Goal: Task Accomplishment & Management: Use online tool/utility

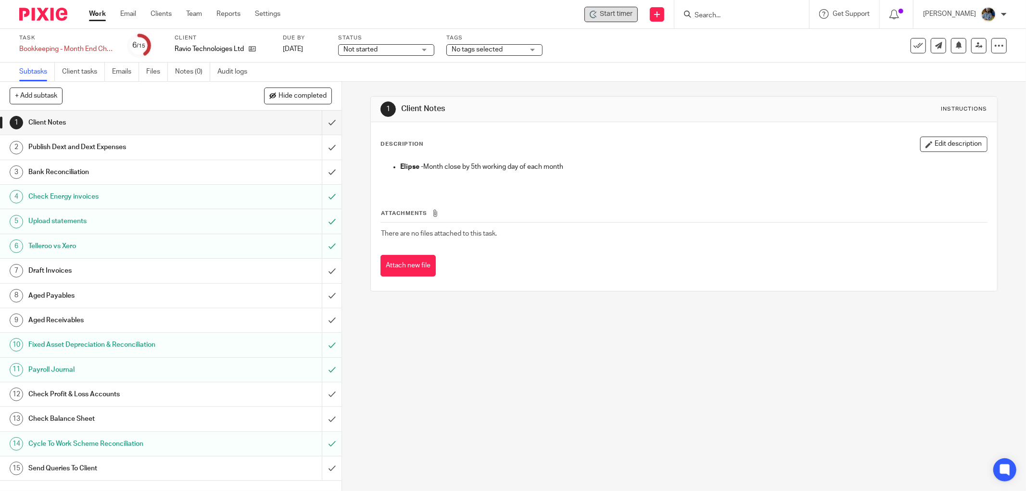
click at [626, 12] on span "Start timer" at bounding box center [616, 14] width 33 height 10
click at [620, 11] on span "Start timer" at bounding box center [616, 14] width 33 height 10
click at [598, 11] on icon at bounding box center [594, 15] width 8 height 8
click at [627, 16] on span "Start timer" at bounding box center [616, 14] width 33 height 10
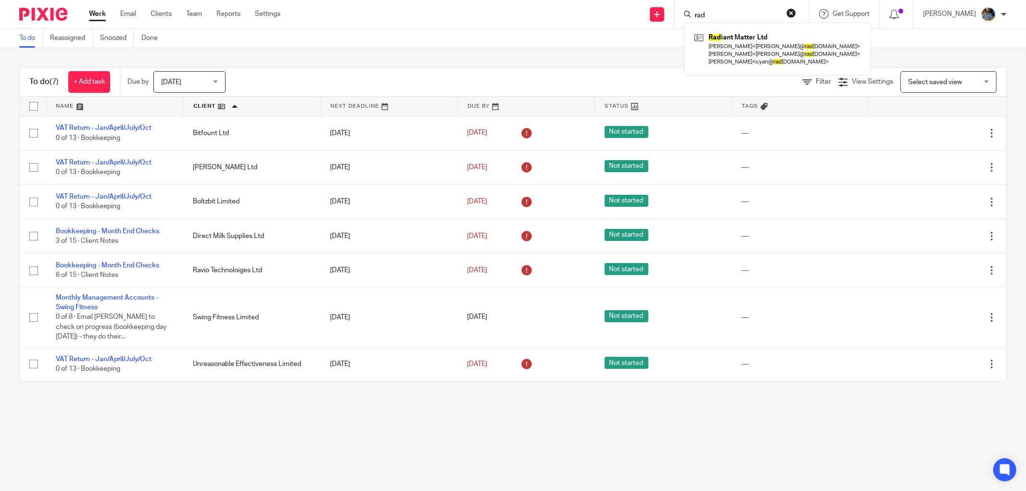
click at [392, 36] on div "To do Reassigned Snoozed Done" at bounding box center [513, 38] width 1026 height 19
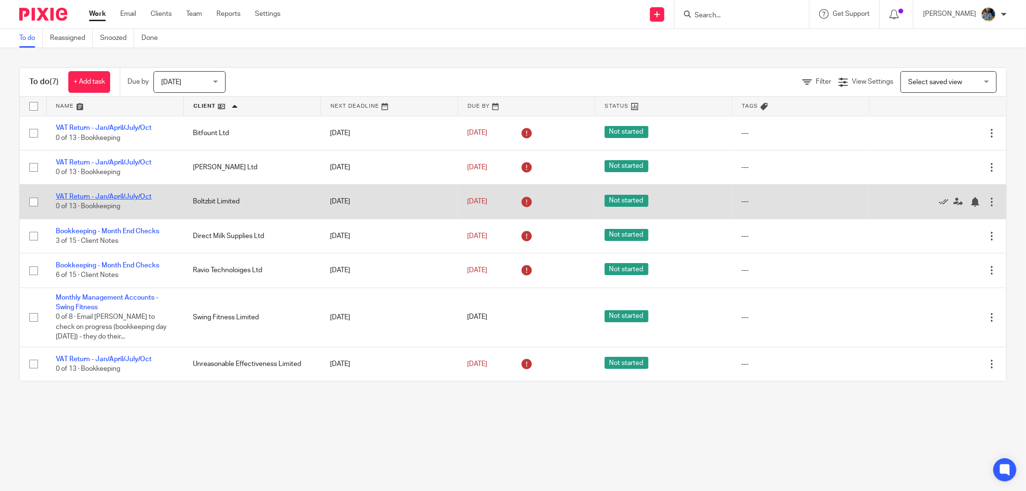
click at [126, 195] on link "VAT Return - Jan/April/July/Oct" at bounding box center [104, 196] width 96 height 7
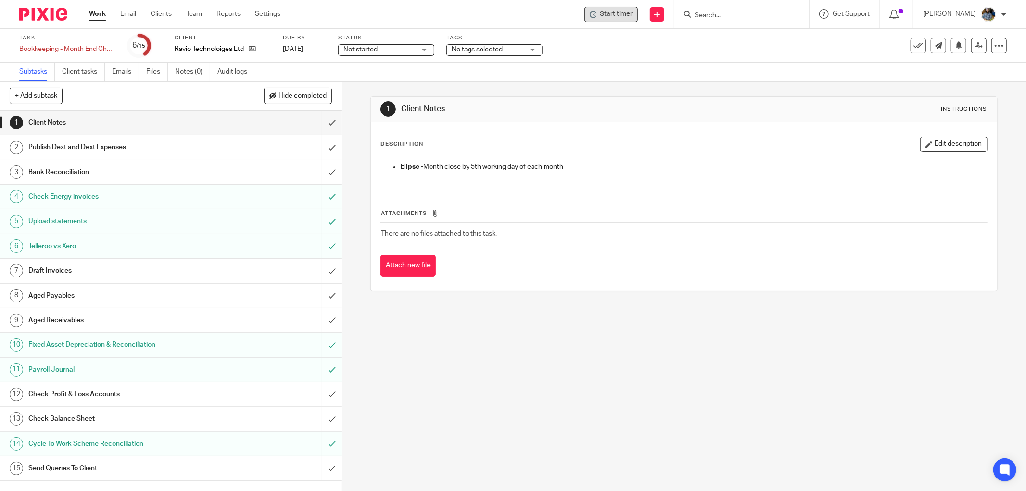
click at [624, 10] on span "Start timer" at bounding box center [616, 14] width 33 height 10
click at [561, 145] on div "Description Edit description" at bounding box center [684, 144] width 607 height 15
click at [617, 12] on span "Start timer" at bounding box center [616, 14] width 33 height 10
click at [629, 15] on span "Start timer" at bounding box center [616, 14] width 33 height 10
click at [616, 9] on span "Start timer" at bounding box center [616, 14] width 33 height 10
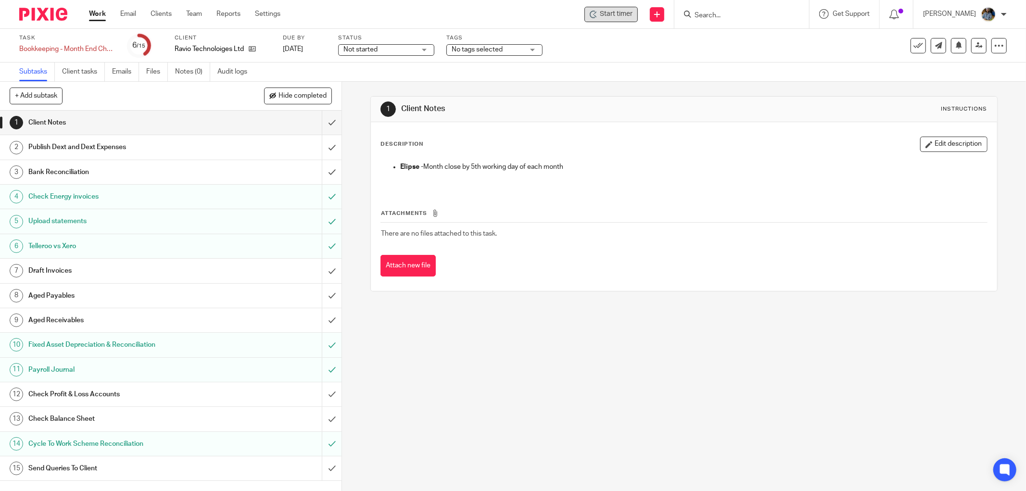
click at [616, 13] on span "Start timer" at bounding box center [616, 14] width 33 height 10
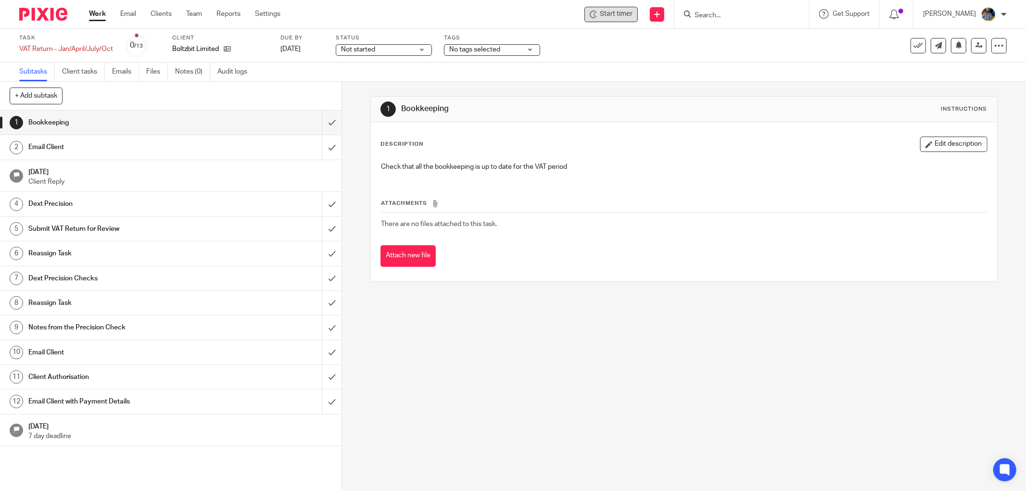
click at [621, 18] on span "Start timer" at bounding box center [616, 14] width 33 height 10
click at [620, 11] on span "Start timer" at bounding box center [616, 14] width 33 height 10
click at [638, 131] on div "Description Edit description Check that all the bookkeeping is up to date for t…" at bounding box center [684, 201] width 627 height 159
click at [624, 13] on span "Start timer" at bounding box center [616, 14] width 33 height 10
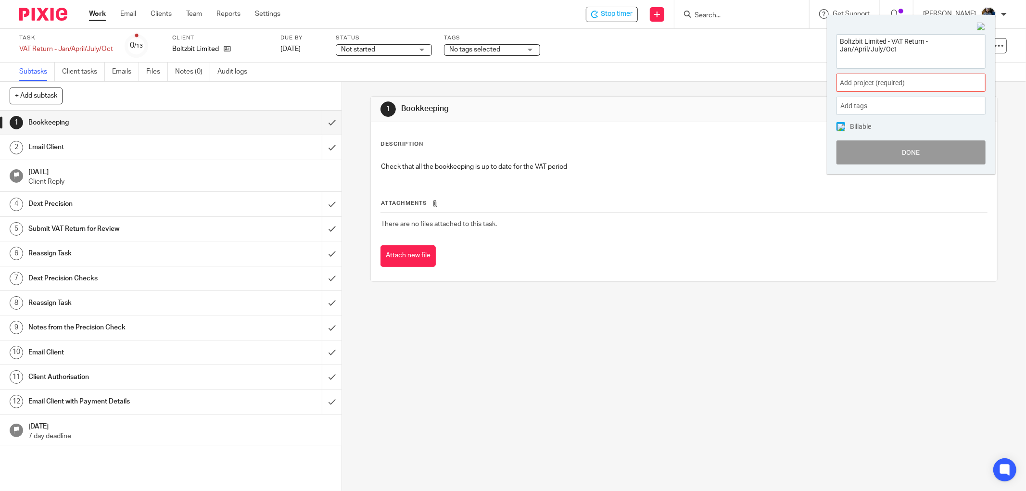
click at [95, 16] on link "Work" at bounding box center [97, 14] width 17 height 10
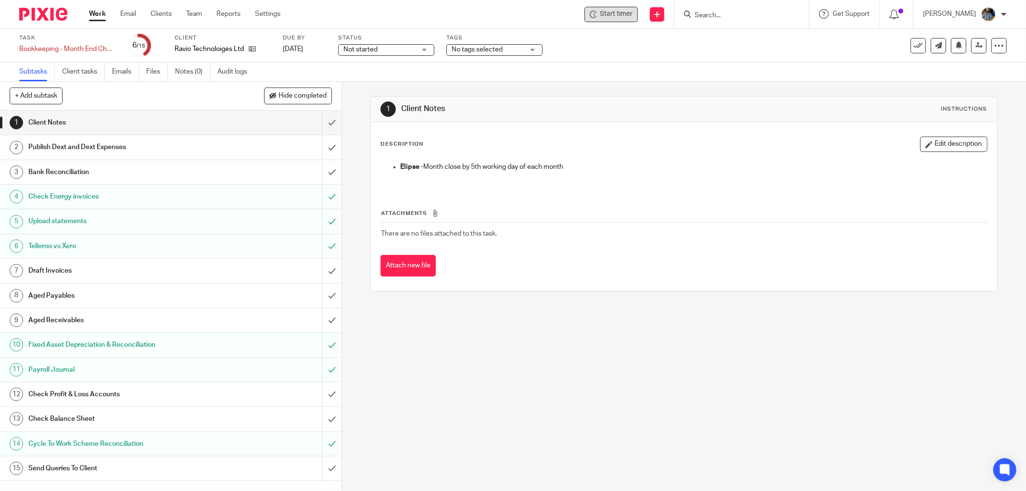
click at [618, 15] on span "Start timer" at bounding box center [616, 14] width 33 height 10
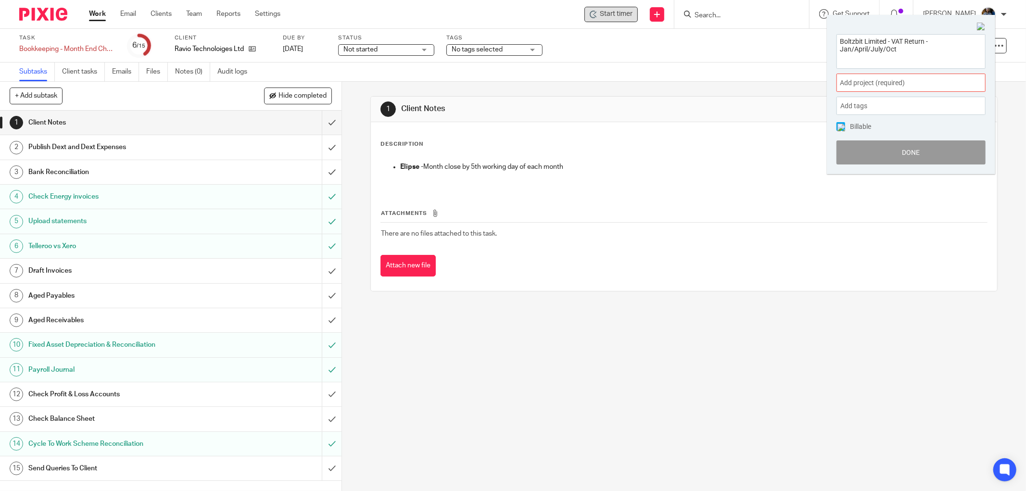
click at [911, 80] on span "Add project (required) :" at bounding box center [900, 83] width 121 height 10
click at [730, 99] on div "1 Client Notes Instructions" at bounding box center [684, 110] width 627 height 26
click at [767, 100] on div "1 Client Notes Instructions" at bounding box center [684, 110] width 627 height 26
click at [912, 83] on span "Add project (required) :" at bounding box center [900, 83] width 121 height 10
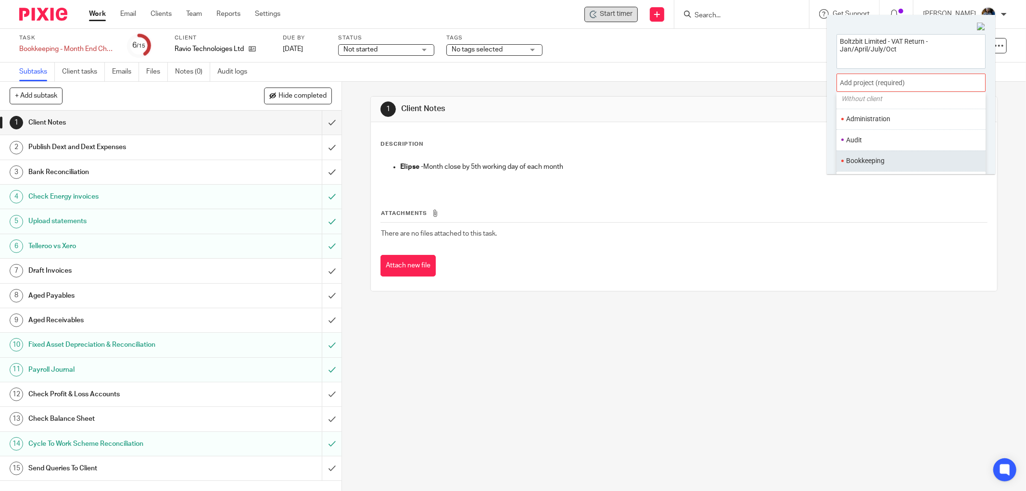
scroll to position [53, 0]
click at [880, 143] on li "Bookkeeping" at bounding box center [910, 142] width 126 height 10
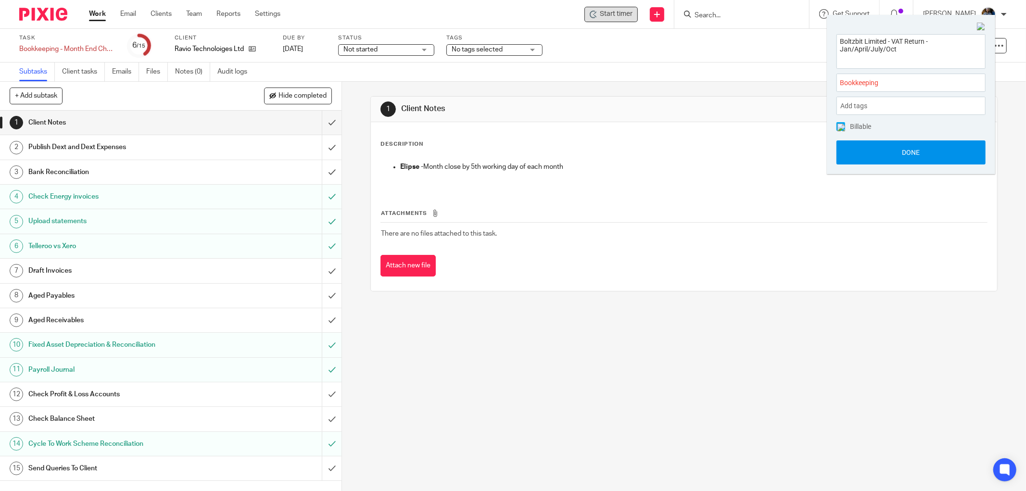
click at [913, 152] on button "Done" at bounding box center [911, 153] width 149 height 24
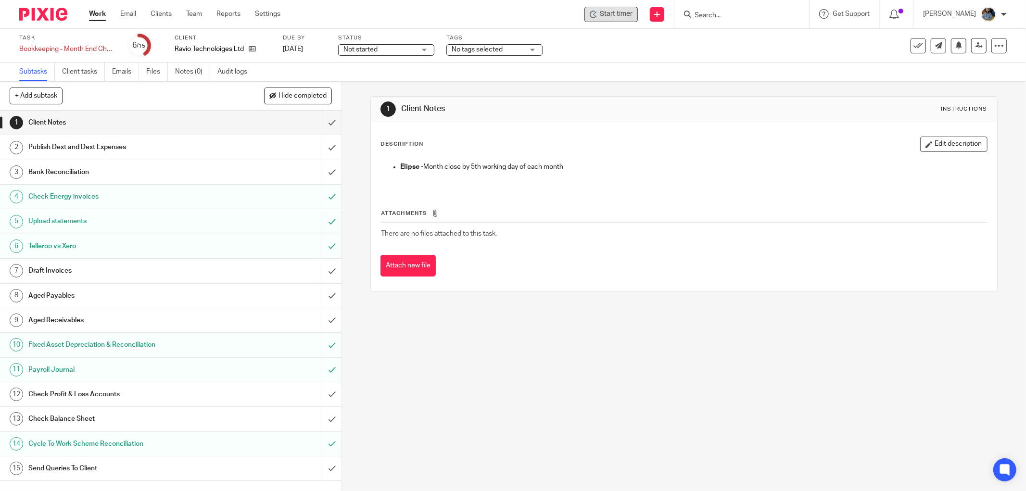
click at [733, 69] on div "Subtasks Client tasks Emails Files Notes (0) Audit logs" at bounding box center [513, 72] width 1026 height 19
click at [628, 18] on span "Start timer" at bounding box center [616, 14] width 33 height 10
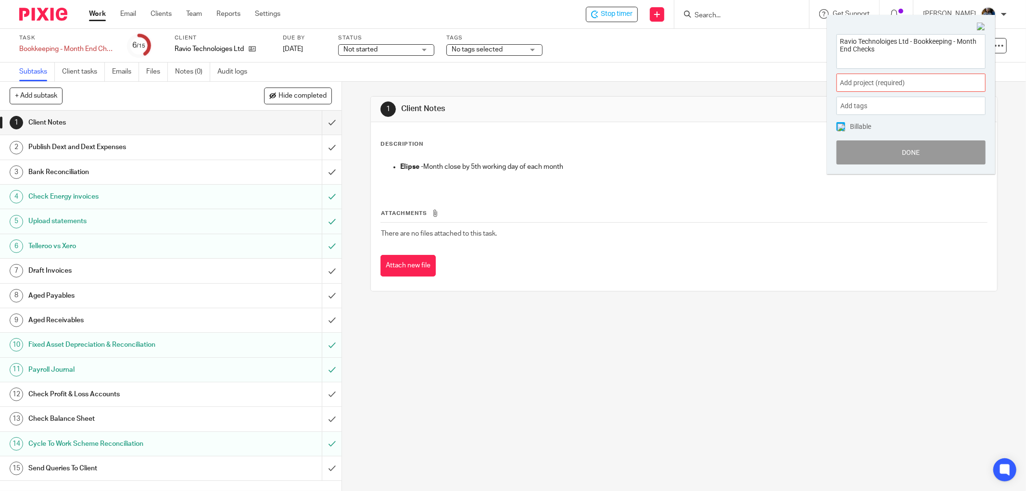
click at [915, 82] on span "Add project (required) :" at bounding box center [900, 83] width 121 height 10
click at [906, 139] on li "Bookkeeping" at bounding box center [910, 142] width 126 height 10
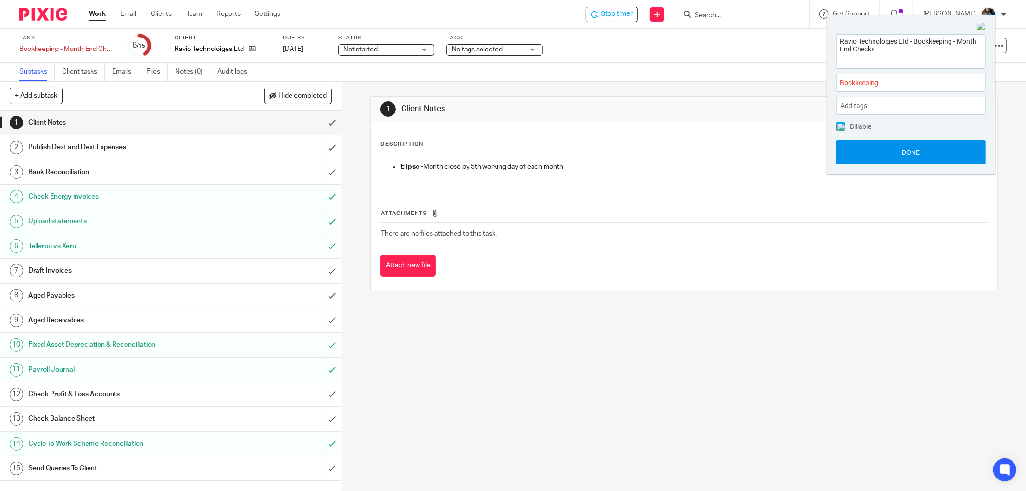
click at [913, 154] on button "Done" at bounding box center [911, 153] width 149 height 24
